Goal: Book appointment/travel/reservation

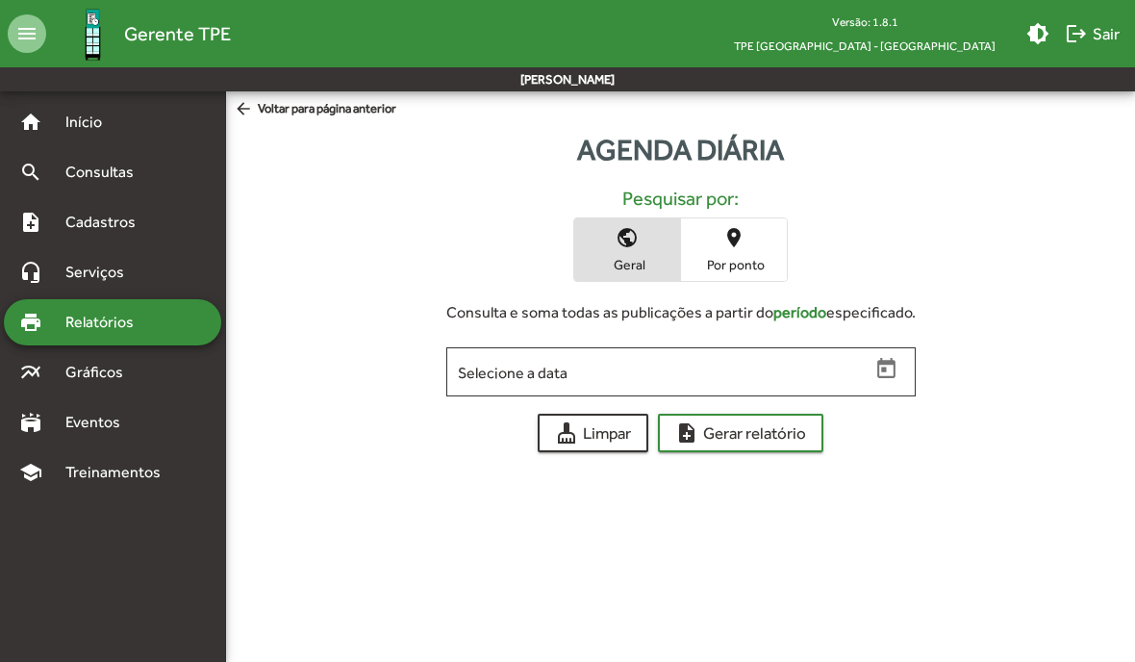
click at [106, 172] on span "Consultas" at bounding box center [106, 172] width 105 height 23
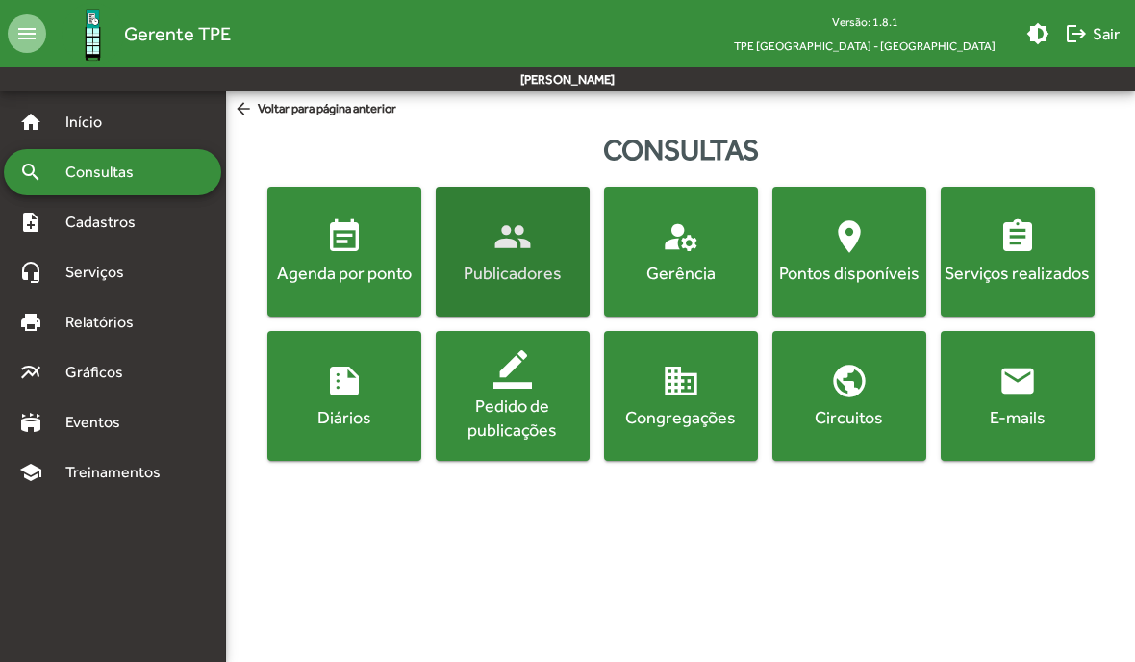
click at [516, 264] on div "Publicadores" at bounding box center [513, 273] width 146 height 24
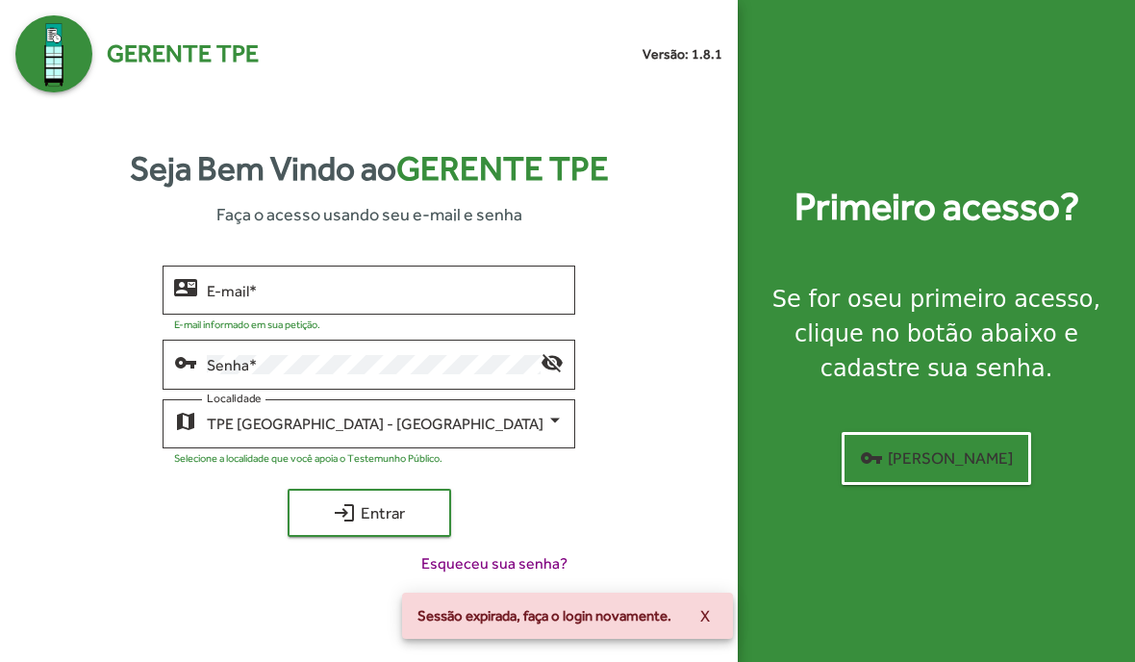
click at [382, 299] on input "E-mail *" at bounding box center [385, 290] width 357 height 17
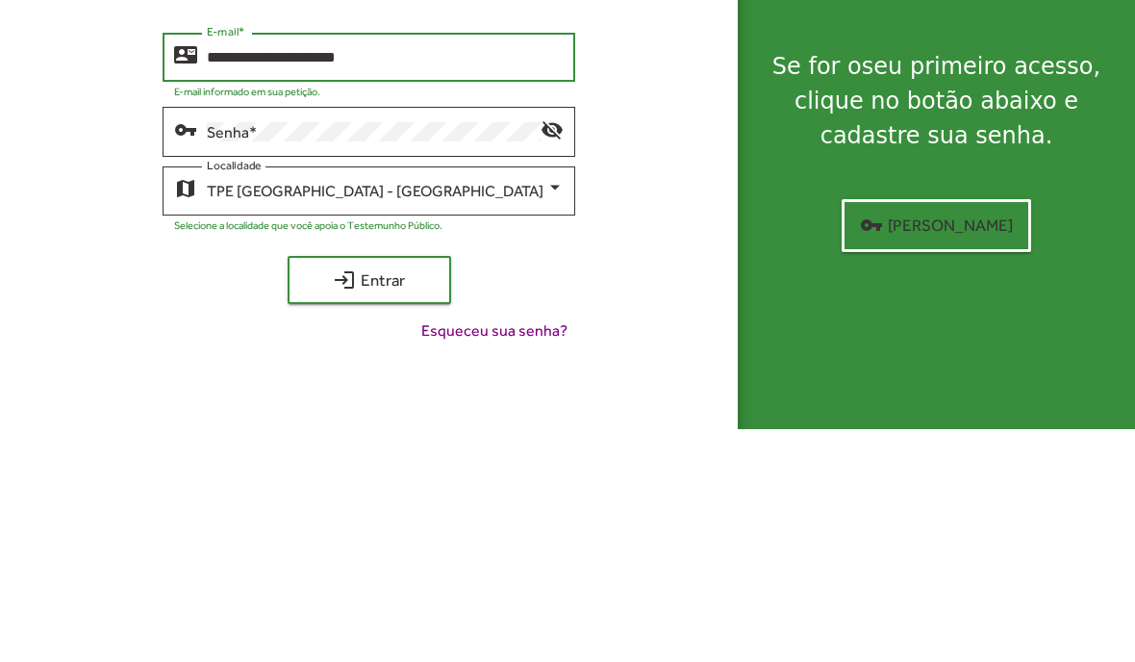
type input "**********"
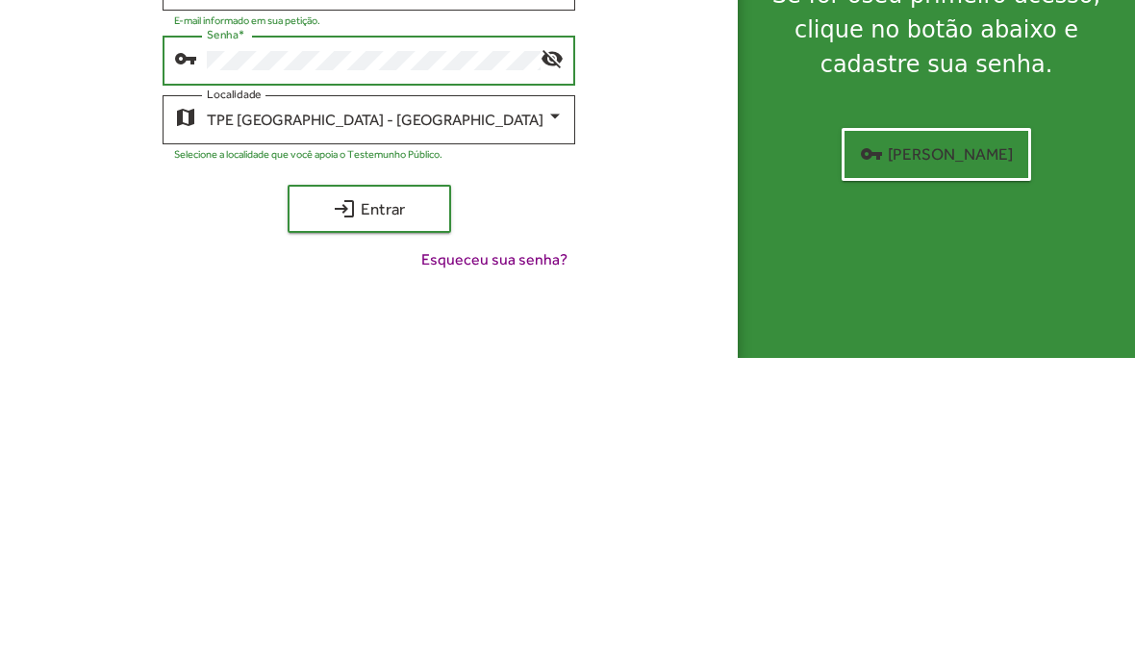
scroll to position [77, 0]
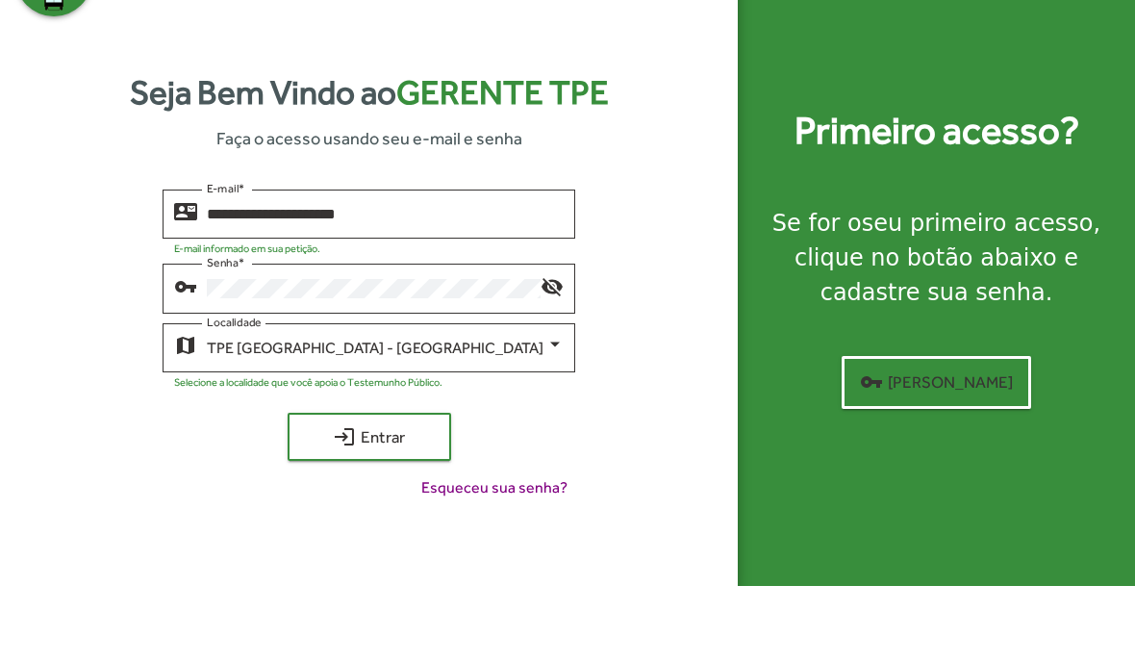
click at [381, 495] on span "login Entrar" at bounding box center [369, 512] width 129 height 35
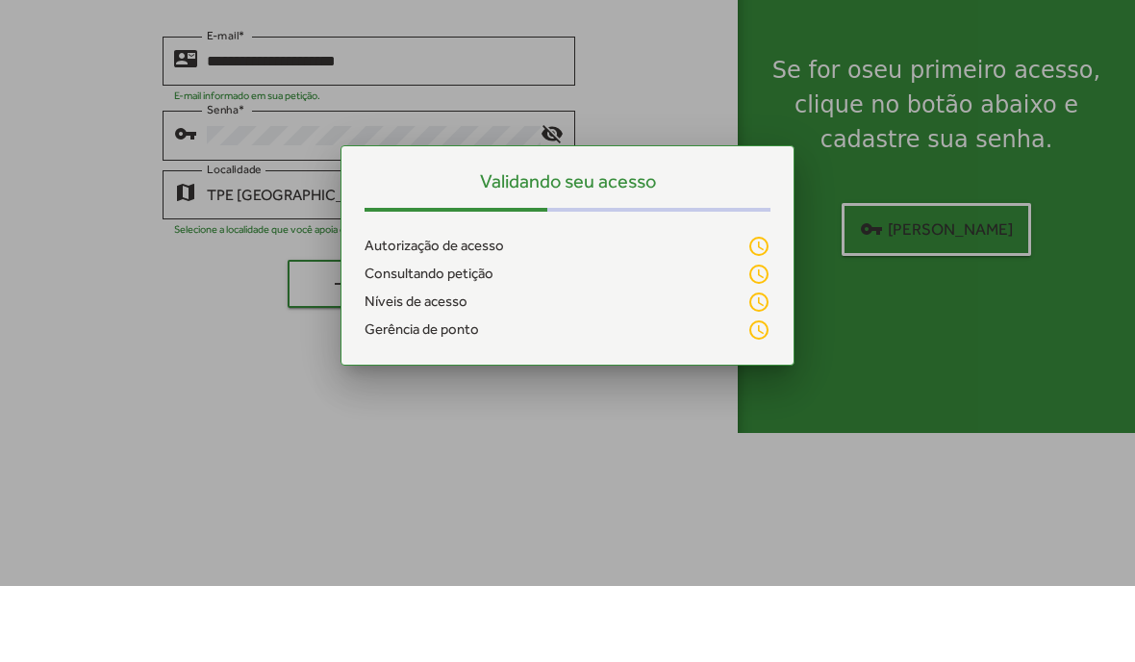
scroll to position [0, 0]
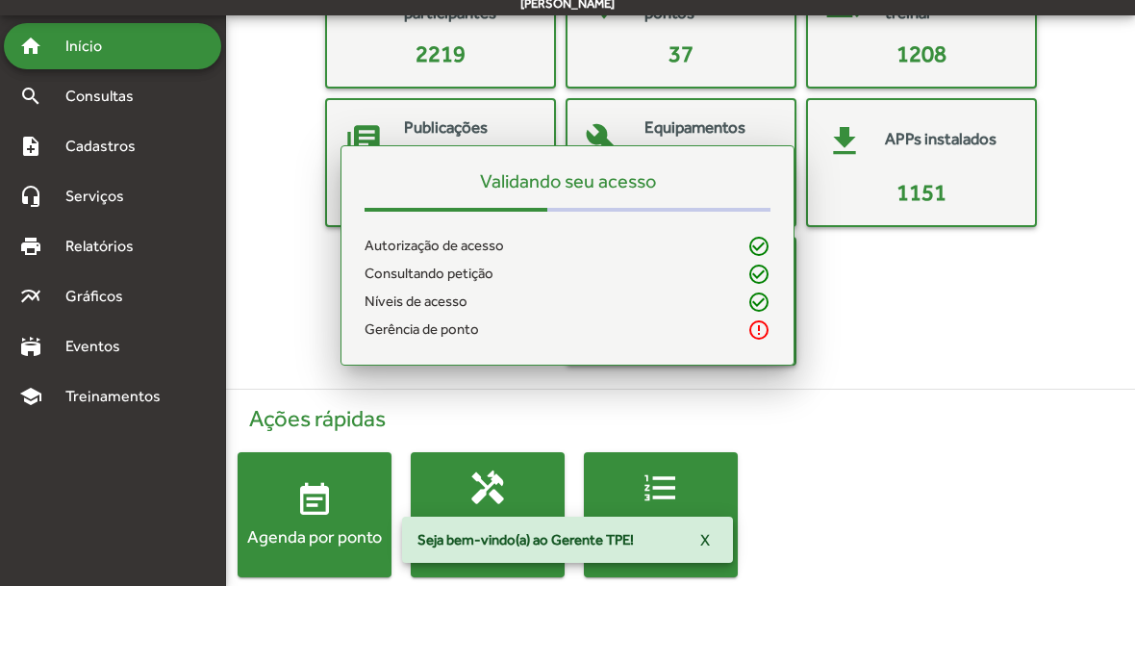
scroll to position [77, 0]
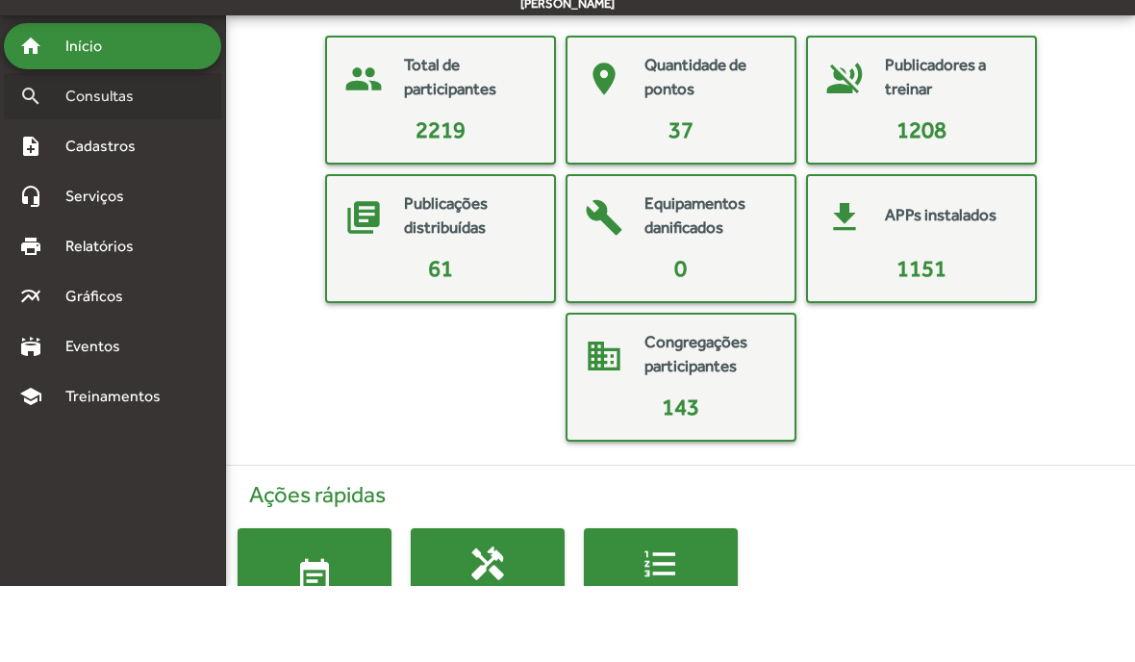
click at [121, 161] on span "Consultas" at bounding box center [106, 172] width 105 height 23
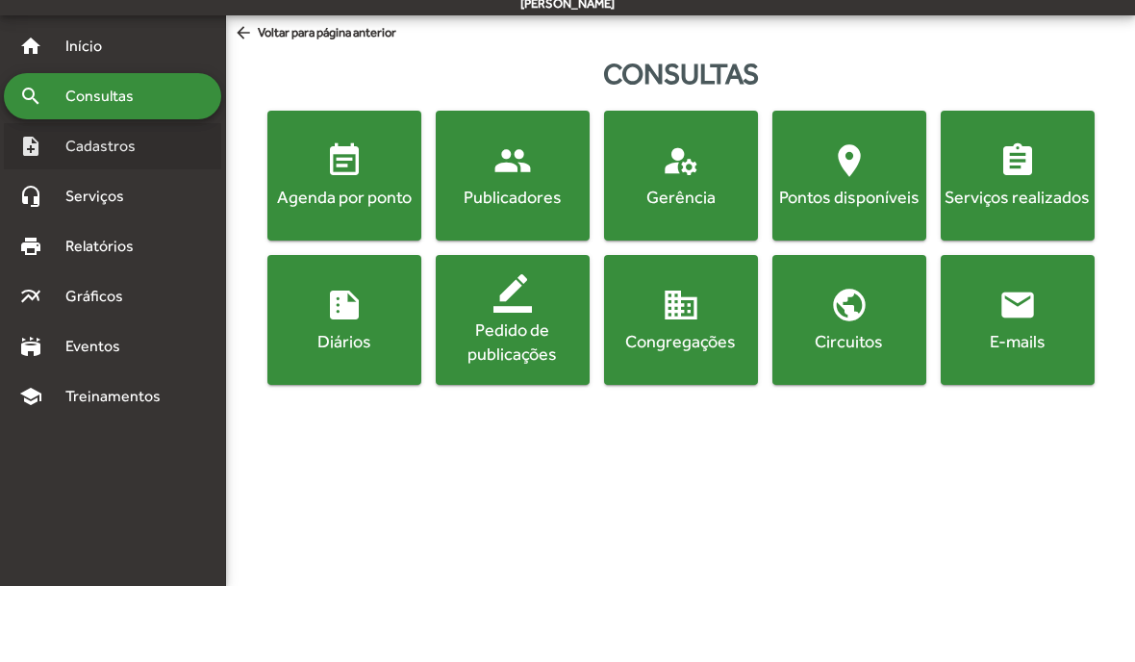
click at [94, 211] on span "Cadastros" at bounding box center [107, 222] width 107 height 23
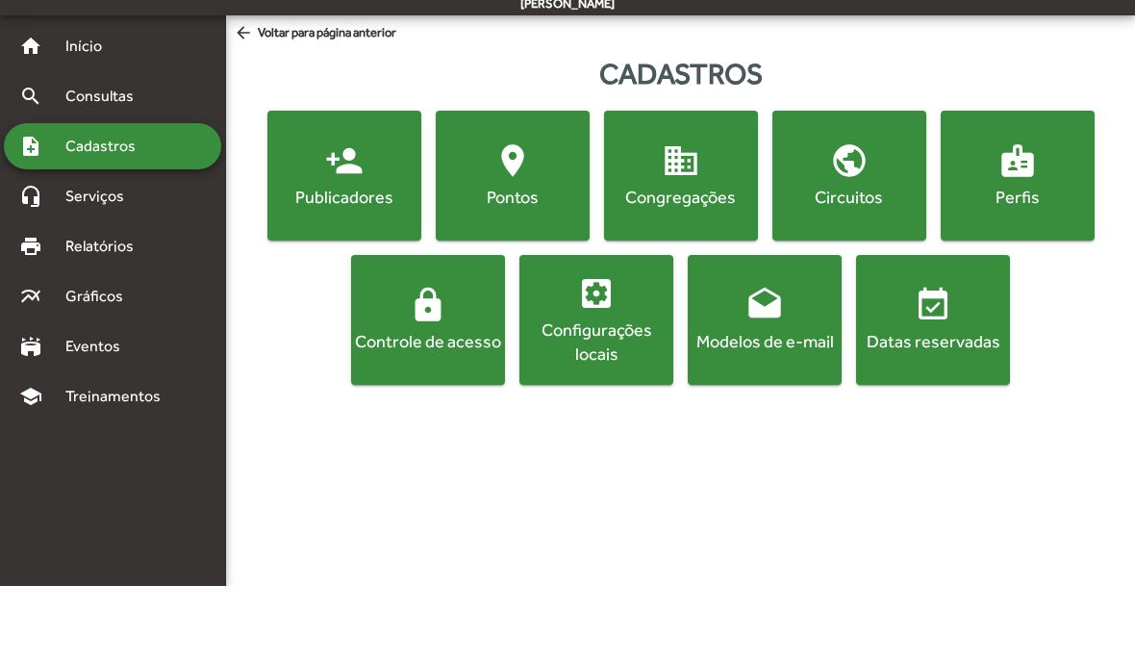
click at [351, 217] on mat-icon "person_add" at bounding box center [344, 236] width 38 height 38
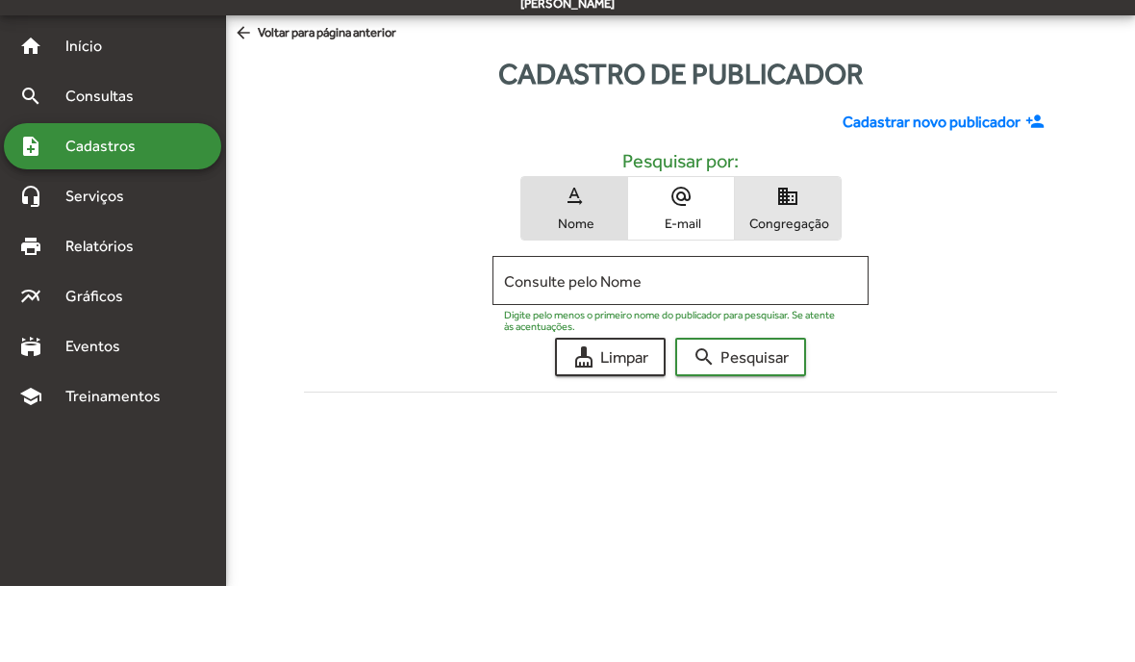
click at [805, 253] on span "domain Congregação" at bounding box center [788, 284] width 106 height 63
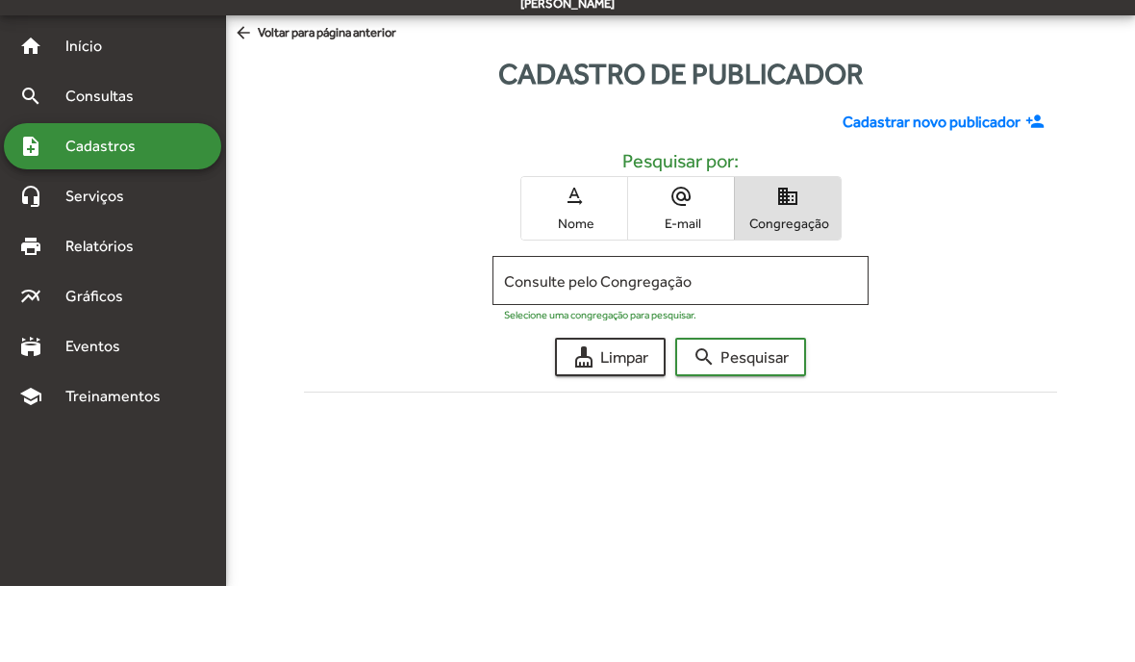
click at [695, 348] on input "Consulte pelo Congregação" at bounding box center [681, 356] width 354 height 17
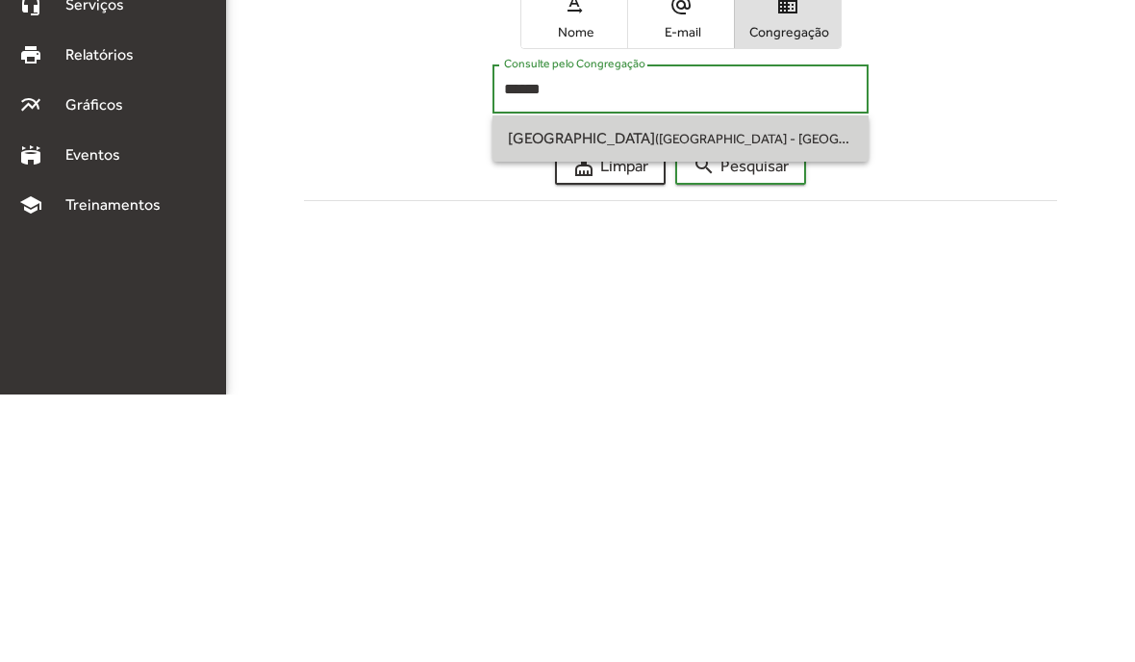
click at [654, 383] on span "Jardim Ipanema (São Paulo - SP) | SP-021" at bounding box center [681, 406] width 346 height 46
type input "**********"
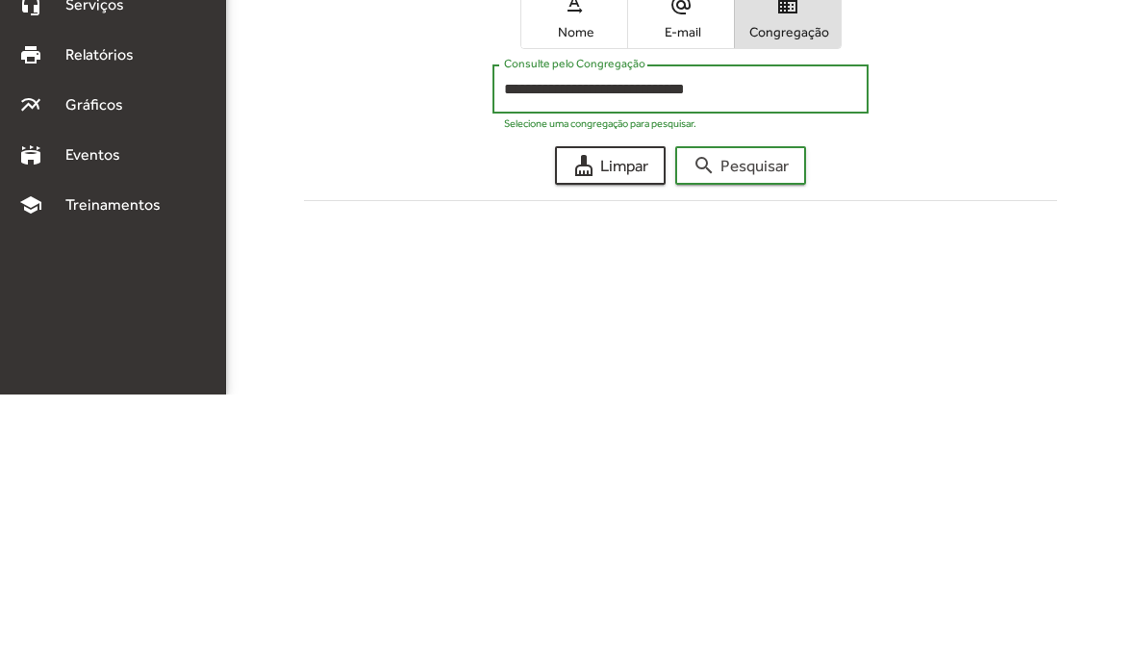
click at [764, 416] on span "search Pesquisar" at bounding box center [741, 433] width 96 height 35
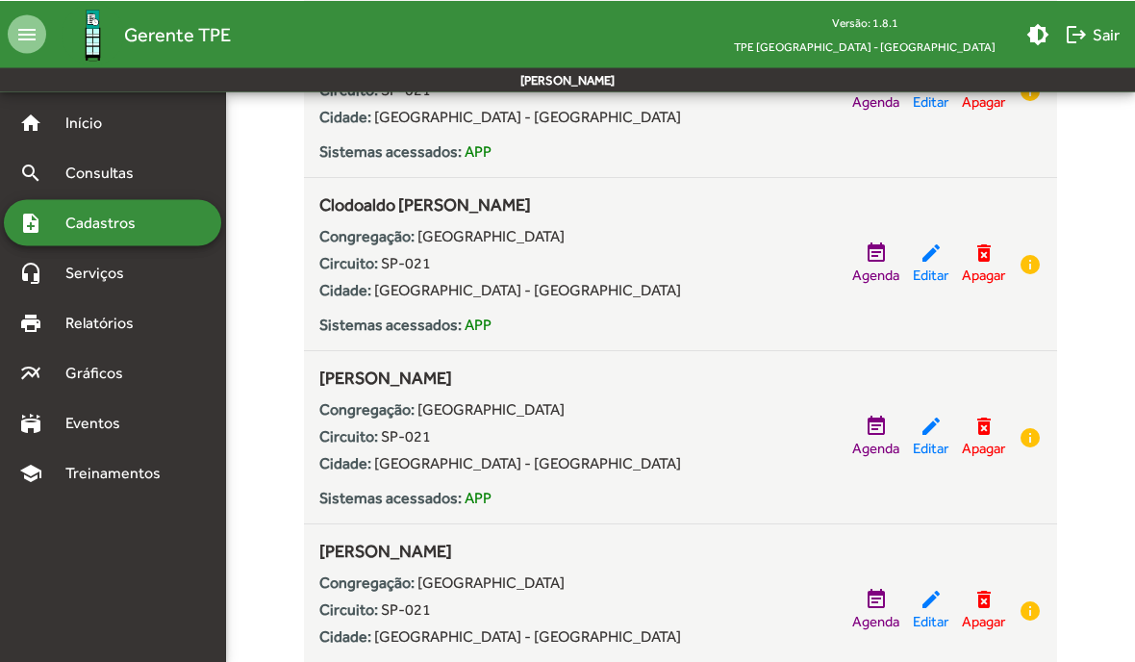
scroll to position [1145, 0]
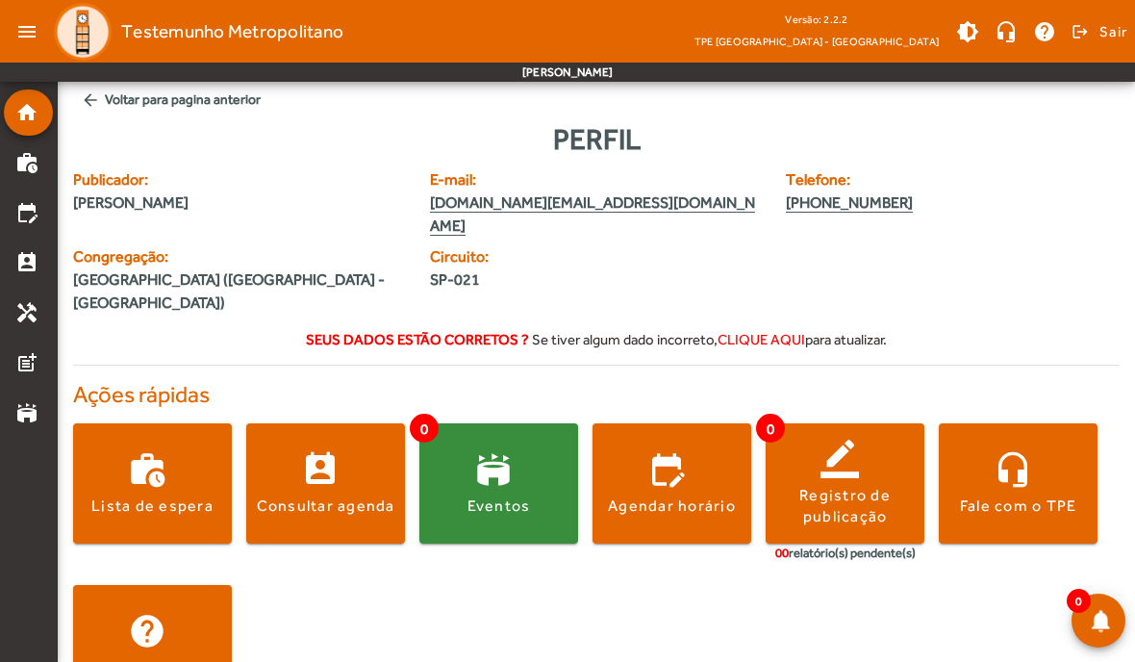
click at [146, 103] on span "arrow_back Voltar para pagina anterior" at bounding box center [596, 100] width 1047 height 36
click at [31, 102] on mat-icon "home" at bounding box center [26, 112] width 23 height 23
click at [684, 461] on span at bounding box center [672, 484] width 159 height 46
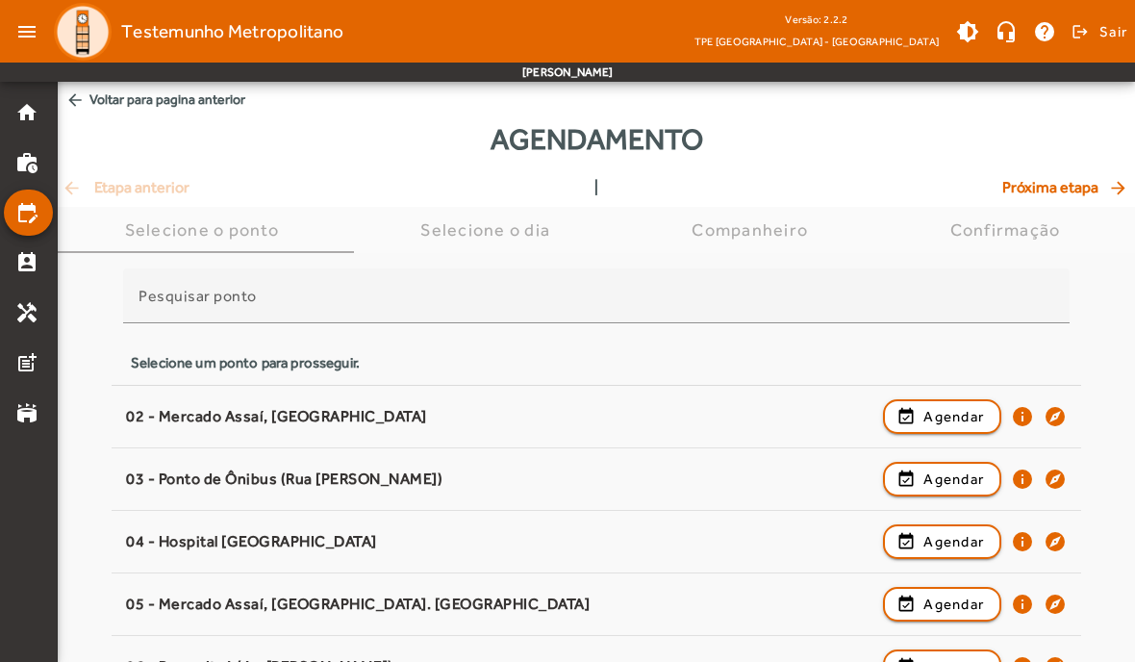
click at [943, 417] on span "Agendar" at bounding box center [953, 416] width 61 height 23
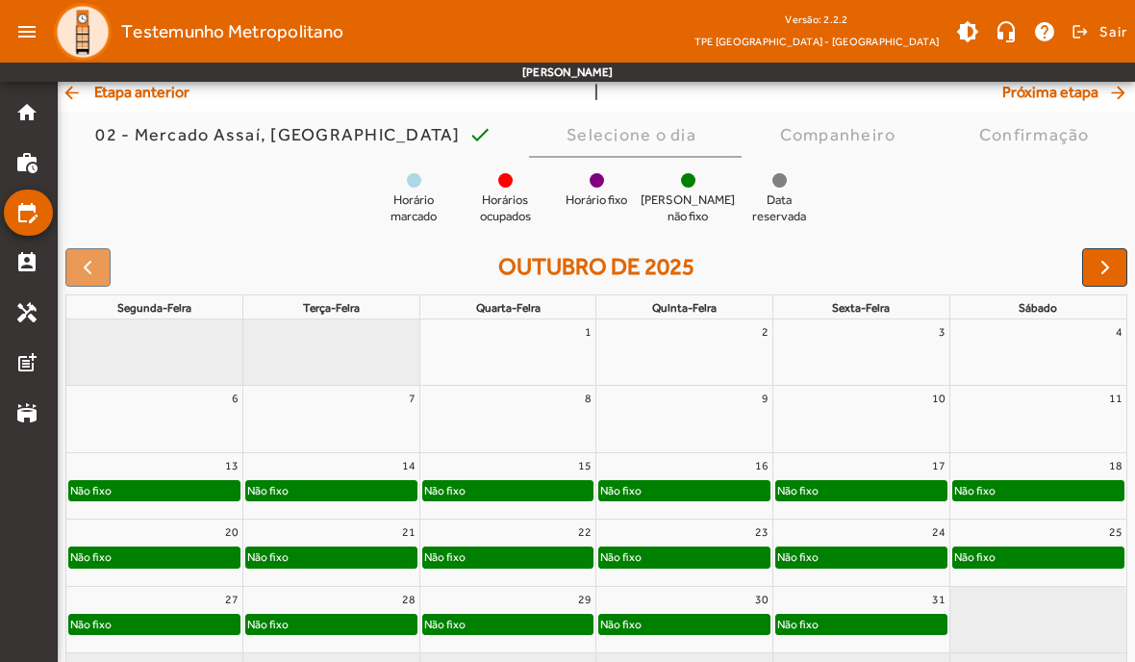
scroll to position [120, 0]
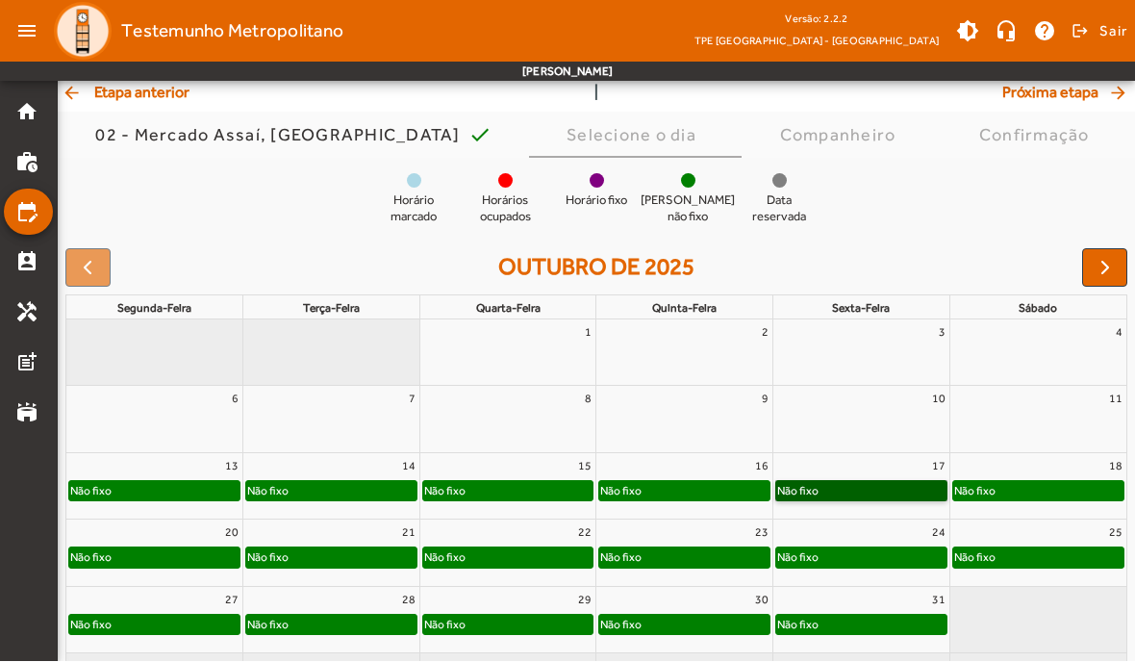
click at [856, 501] on link "Não fixo" at bounding box center [861, 491] width 172 height 21
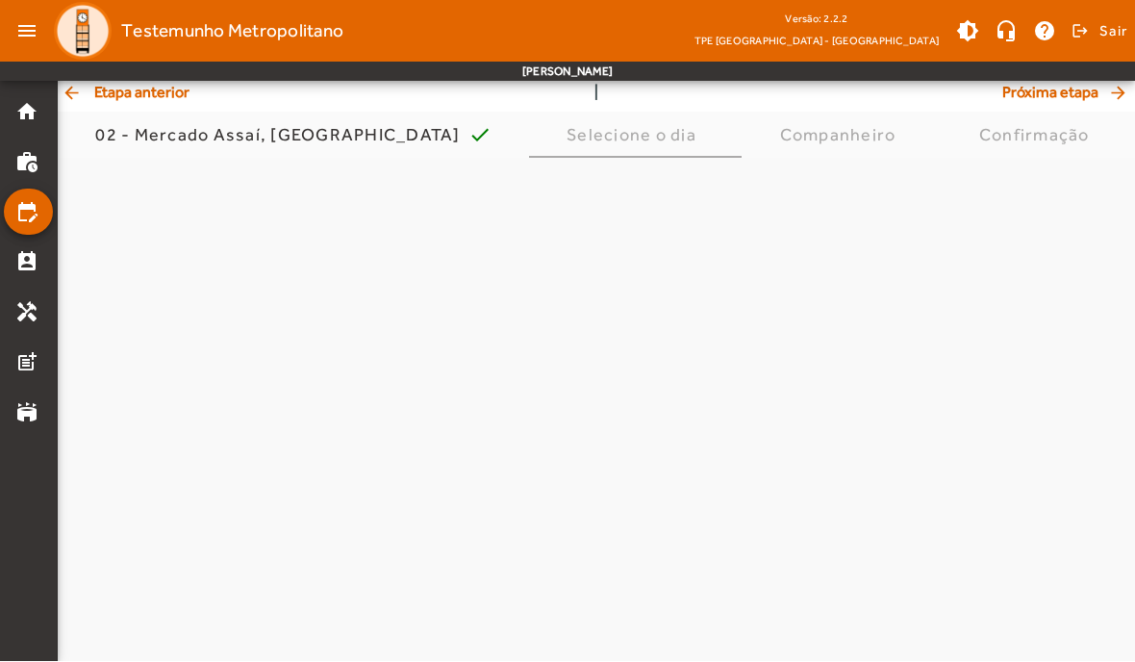
scroll to position [0, 0]
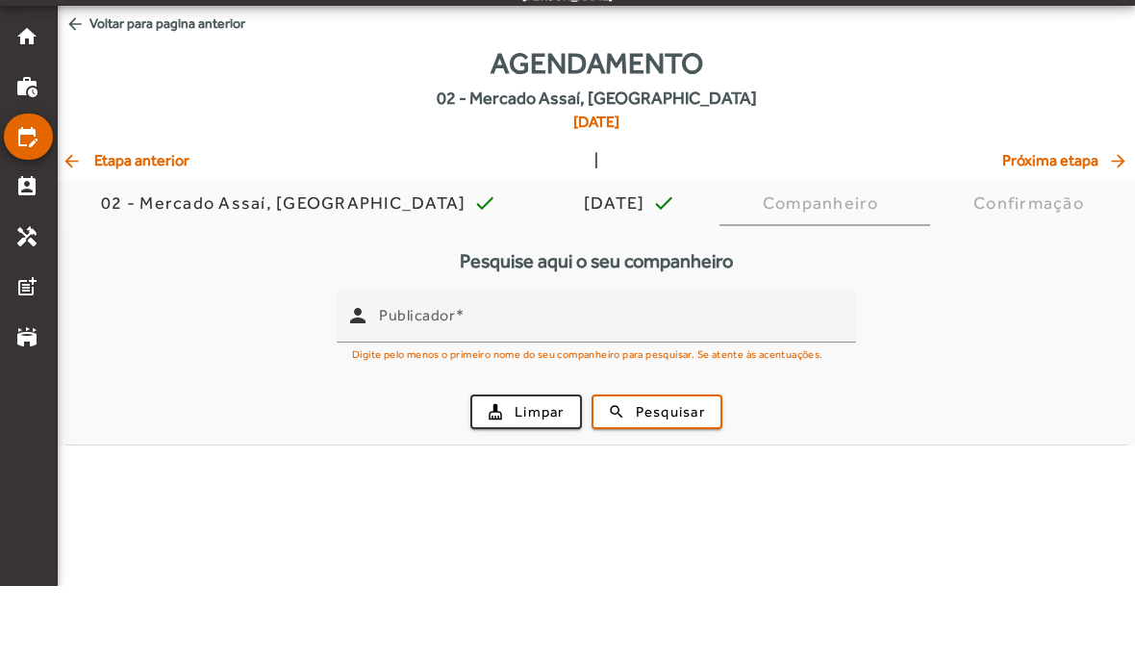
click at [575, 388] on input "Publicador" at bounding box center [610, 399] width 462 height 23
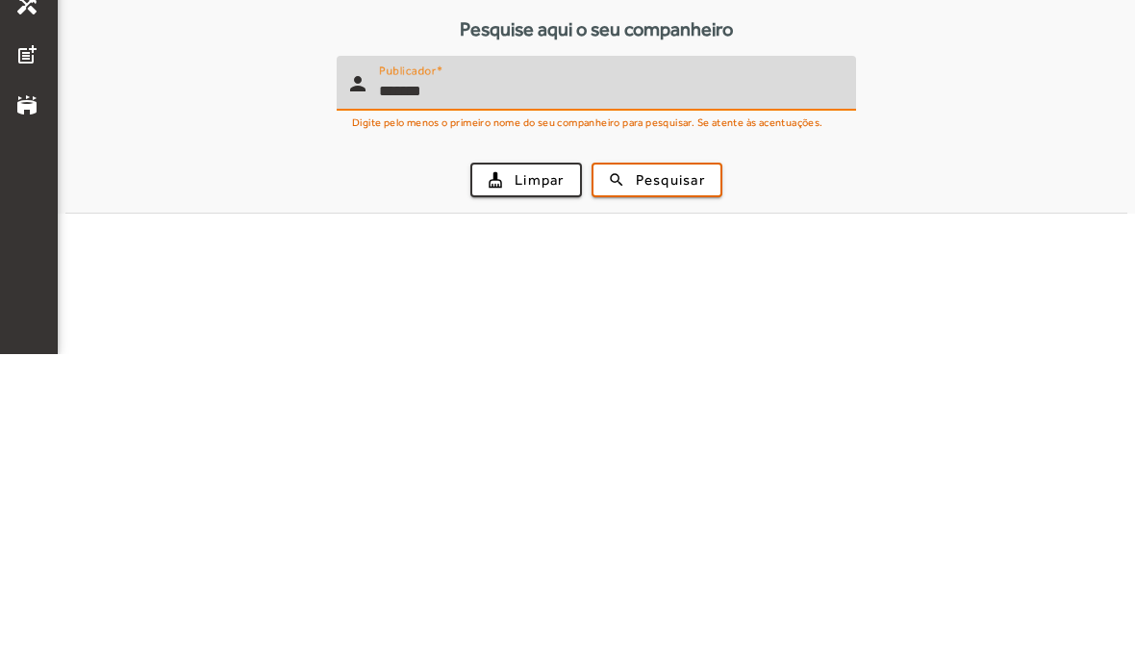
type input "*******"
click at [675, 477] on span "Pesquisar" at bounding box center [670, 488] width 69 height 22
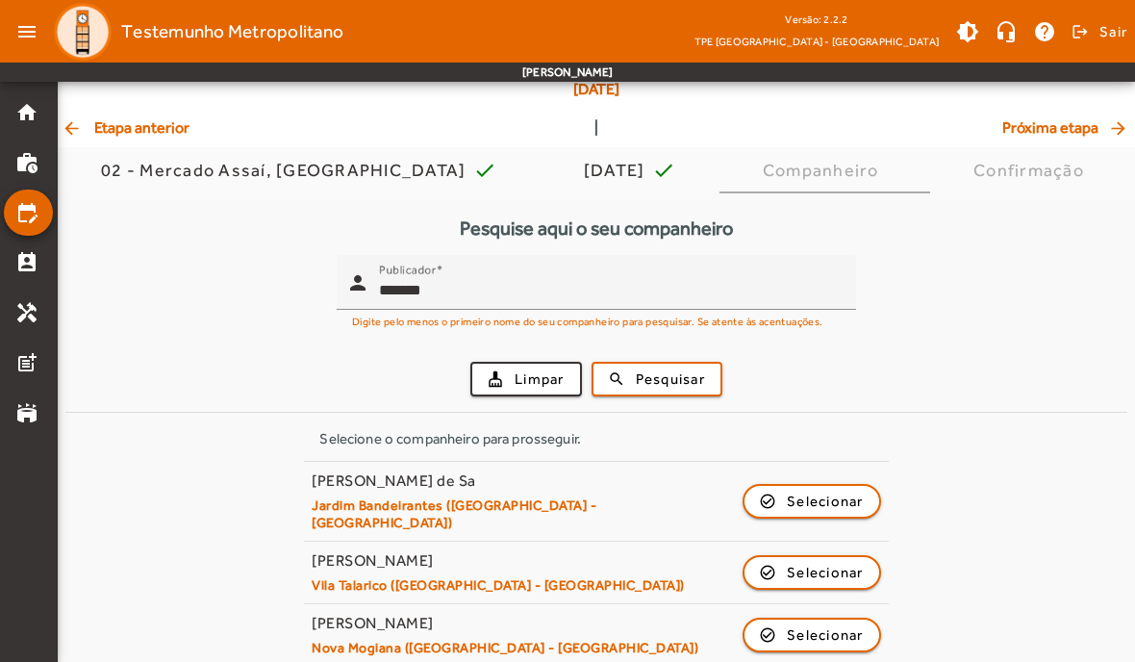
scroll to position [91, 0]
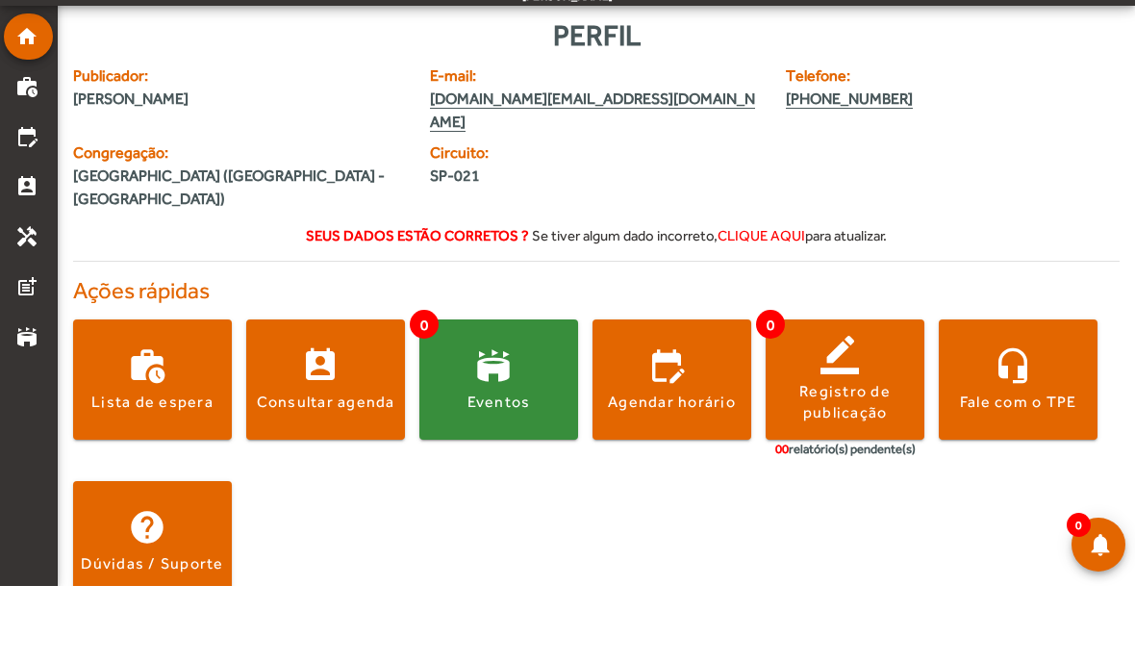
click at [687, 433] on span at bounding box center [672, 456] width 159 height 46
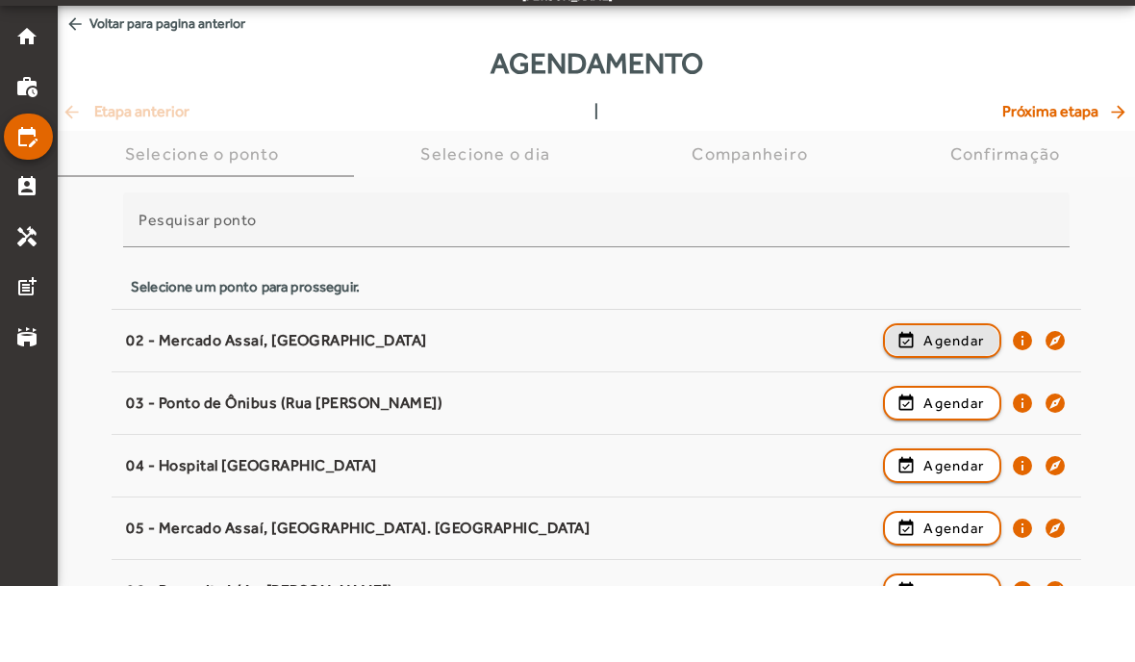
click at [918, 393] on span "button" at bounding box center [942, 416] width 114 height 46
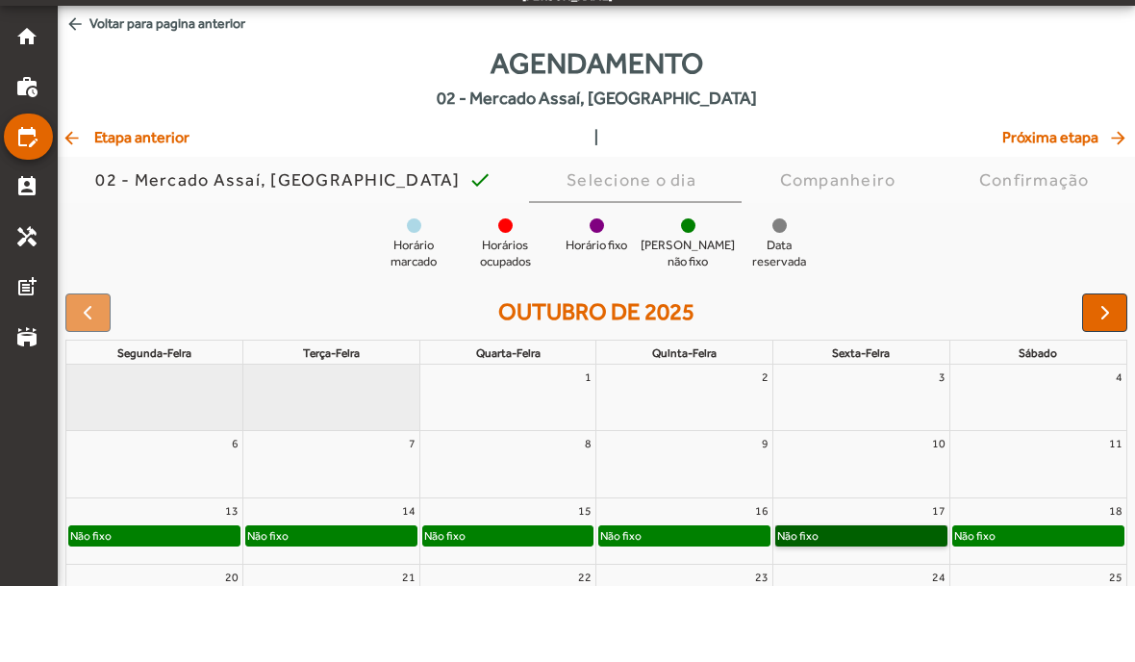
click at [826, 601] on link "Não fixo" at bounding box center [861, 611] width 172 height 21
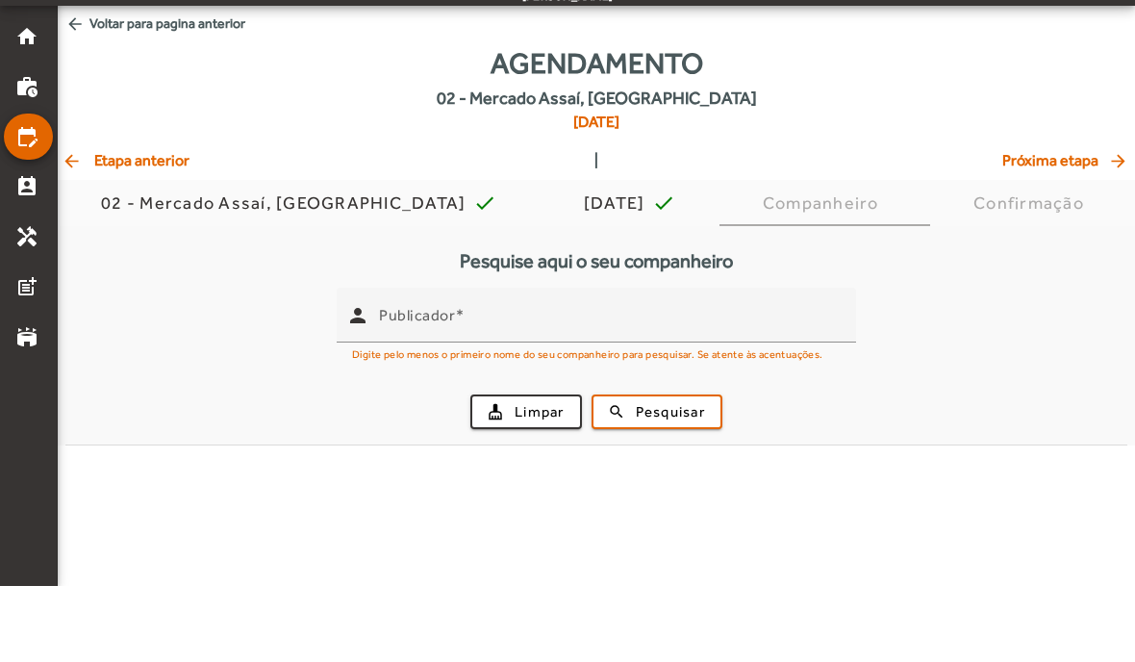
click at [563, 388] on input "Publicador" at bounding box center [610, 399] width 462 height 23
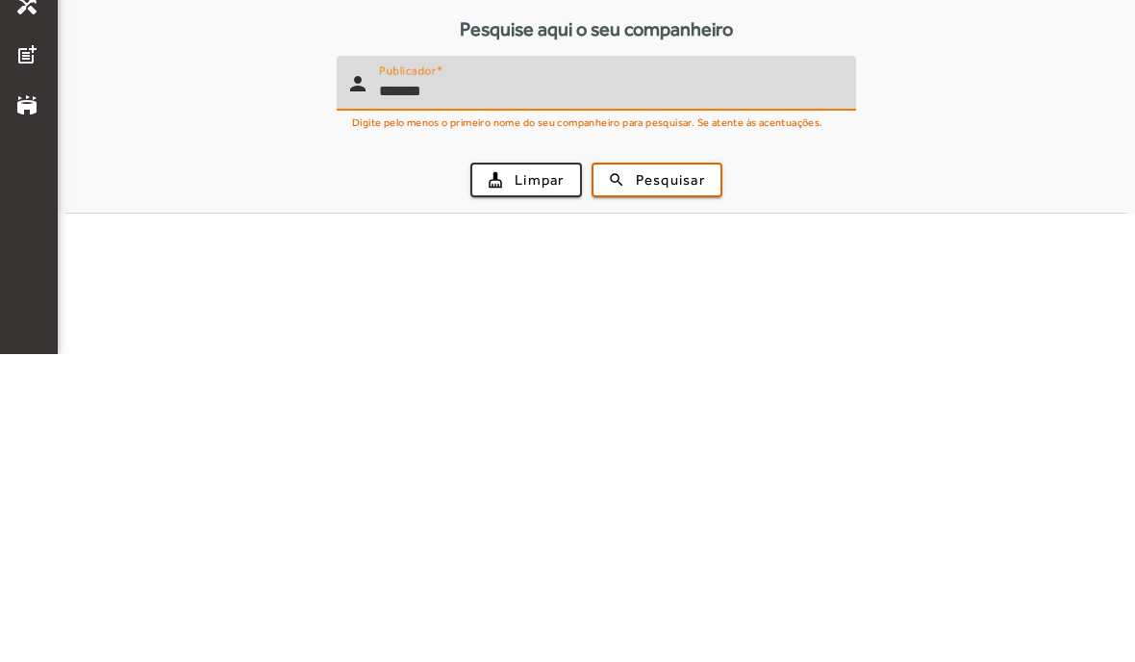
click at [671, 477] on span "Pesquisar" at bounding box center [670, 488] width 69 height 22
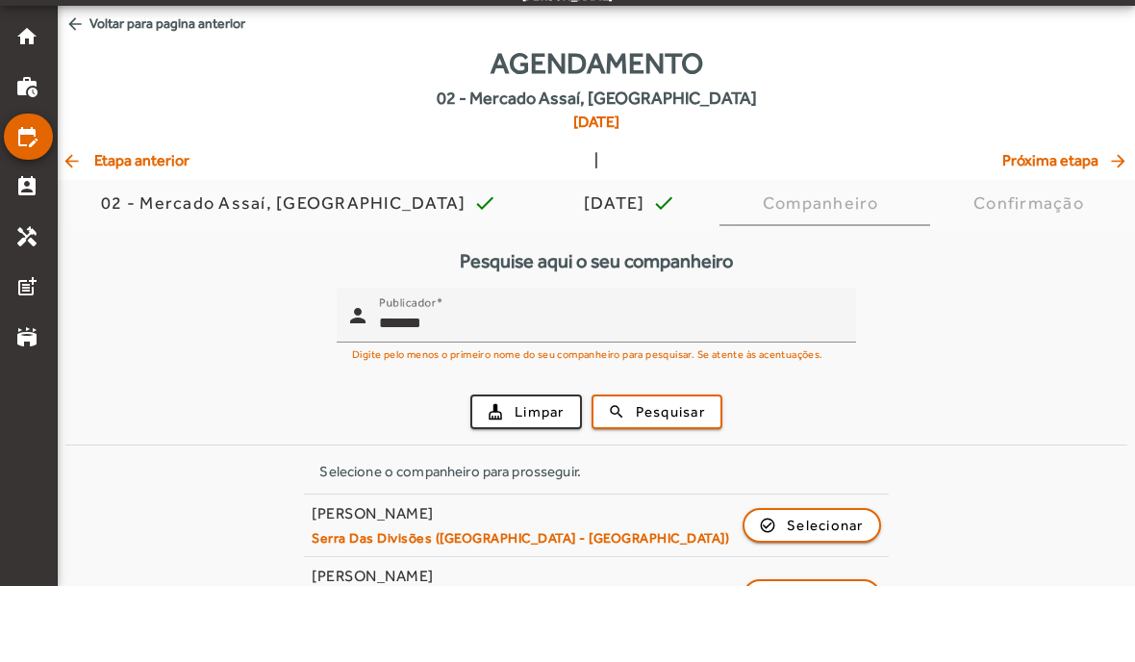
click at [502, 388] on input "*******" at bounding box center [610, 399] width 462 height 23
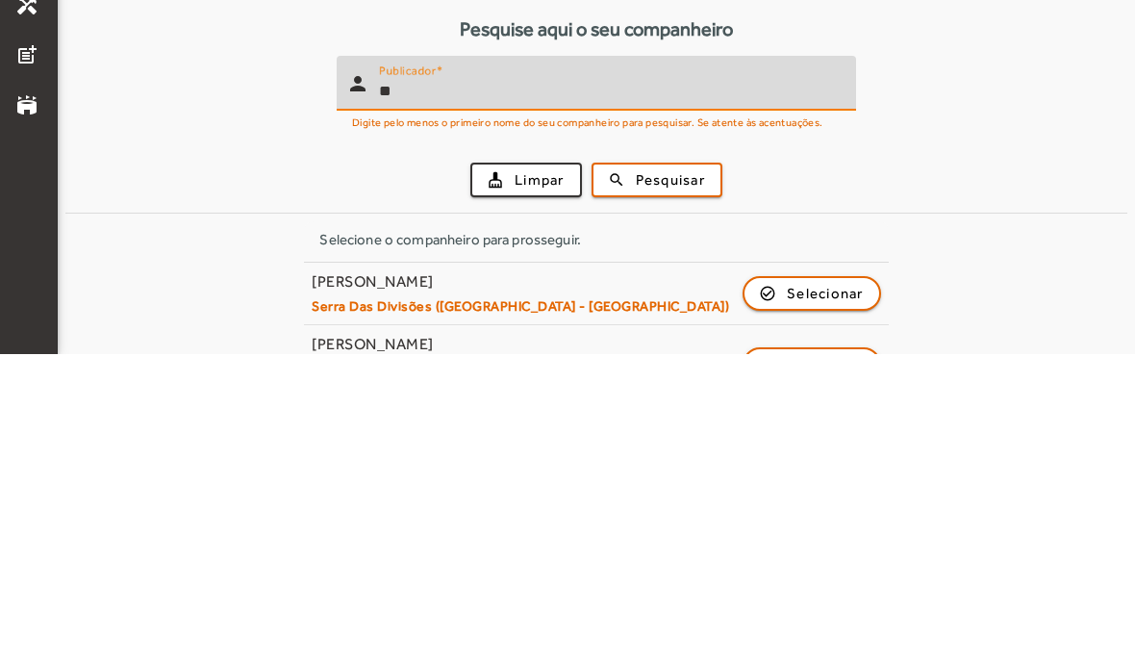
type input "*"
click at [656, 477] on span "Pesquisar" at bounding box center [670, 488] width 69 height 22
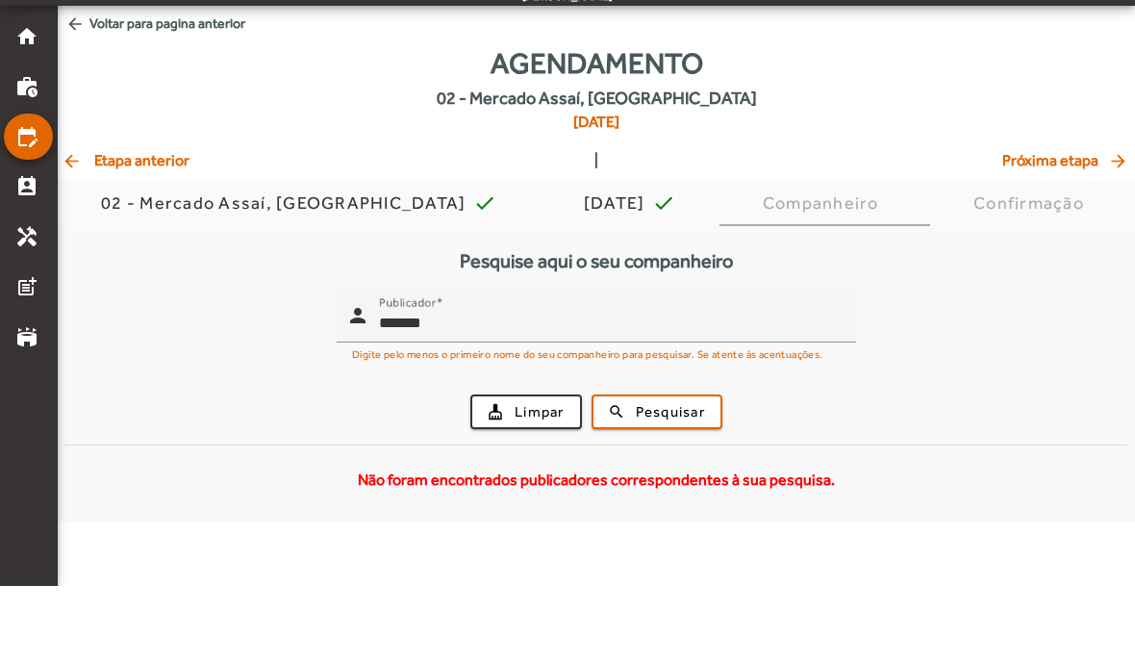
click at [517, 388] on input "******" at bounding box center [610, 399] width 462 height 23
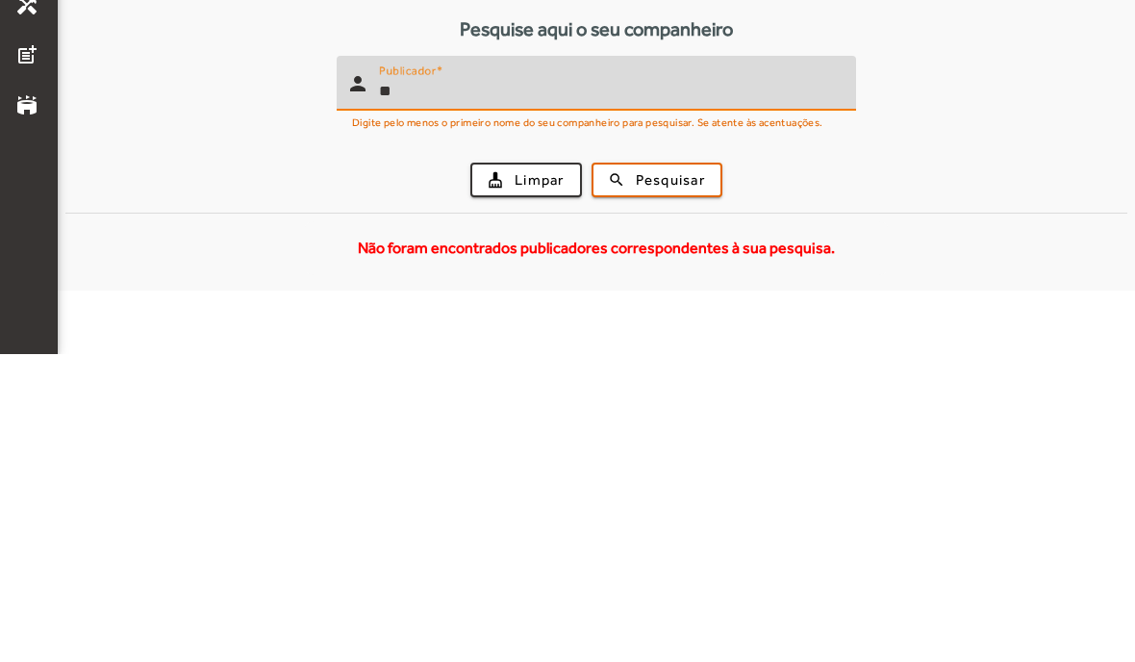
type input "*"
type input "******"
click at [680, 477] on span "Pesquisar" at bounding box center [670, 488] width 69 height 22
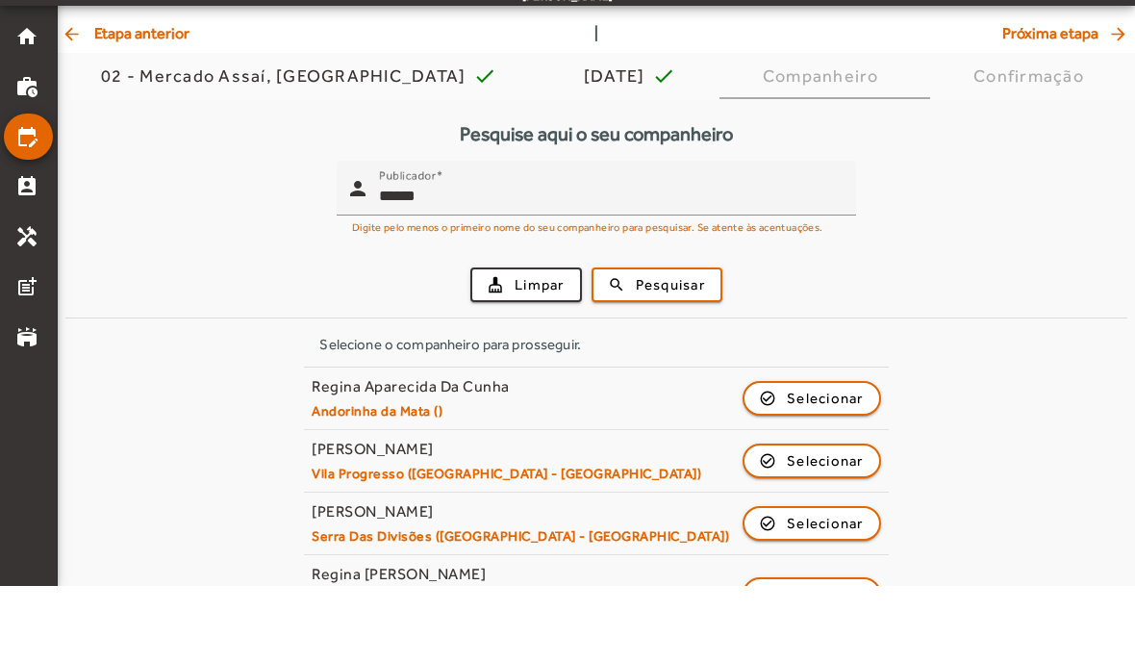
scroll to position [131, 0]
